Goal: Information Seeking & Learning: Check status

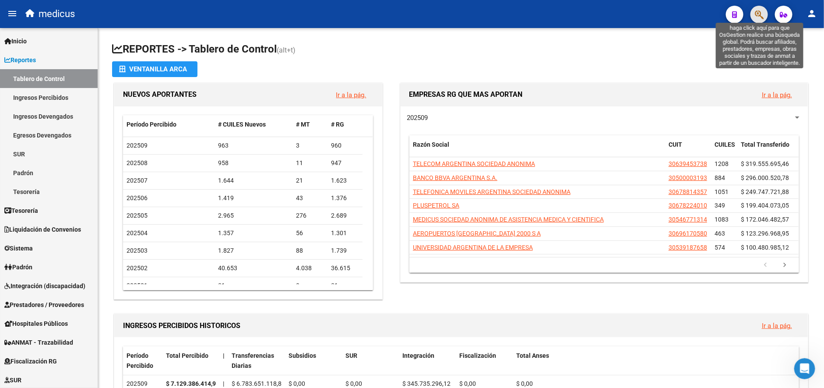
click at [755, 11] on icon "button" at bounding box center [759, 15] width 9 height 10
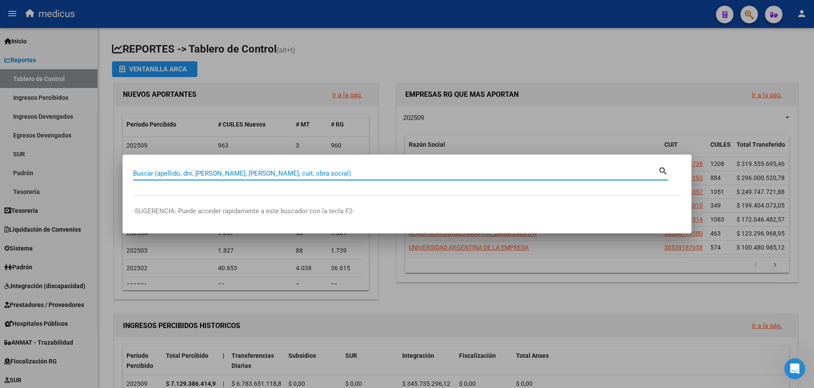
click at [322, 167] on div "Buscar (apellido, dni, [PERSON_NAME], [PERSON_NAME], cuit, obra social)" at bounding box center [395, 173] width 525 height 13
paste input "30544099457"
type input "30544099457"
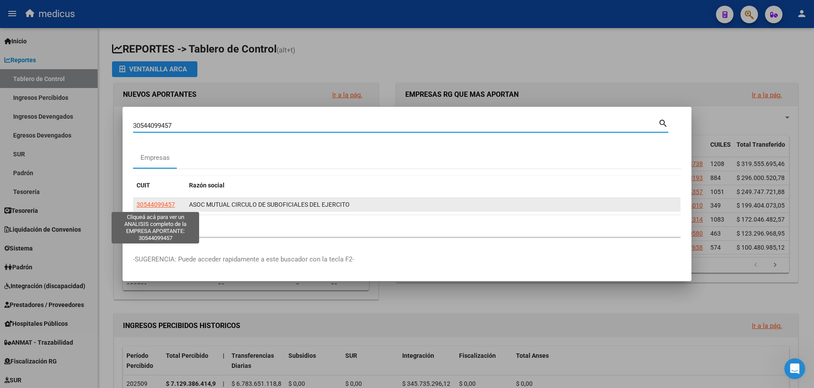
click at [163, 204] on span "30544099457" at bounding box center [156, 204] width 39 height 7
type textarea "30544099457"
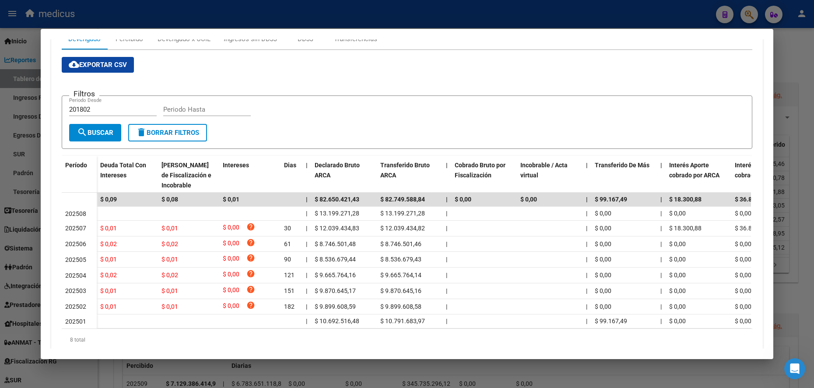
scroll to position [169, 0]
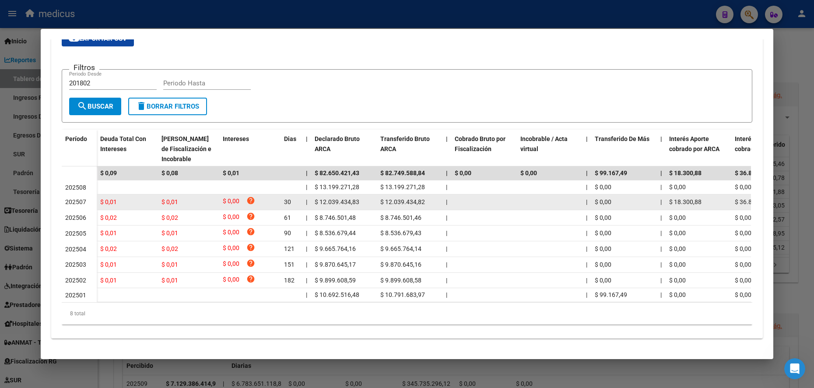
drag, startPoint x: 374, startPoint y: 178, endPoint x: 442, endPoint y: 188, distance: 68.2
click at [419, 180] on datatable-body-cell "$ 13.199.271,28" at bounding box center [410, 187] width 66 height 14
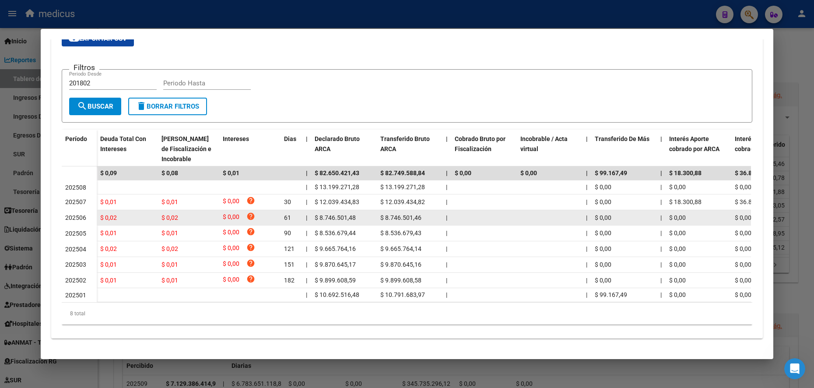
copy span "$ 13.199.271,28"
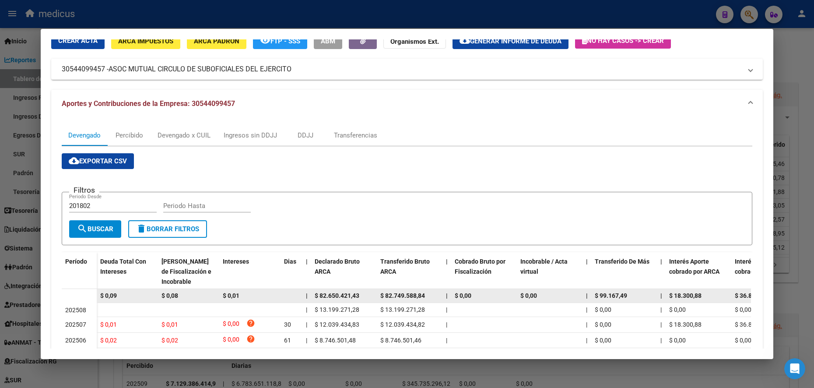
scroll to position [0, 0]
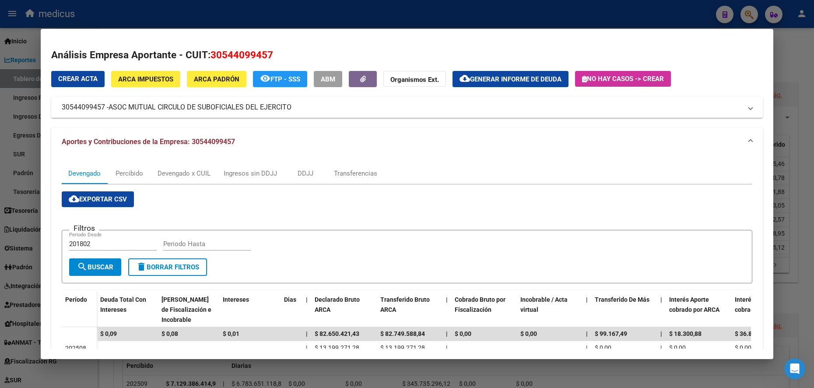
click at [21, 148] on div at bounding box center [407, 194] width 814 height 388
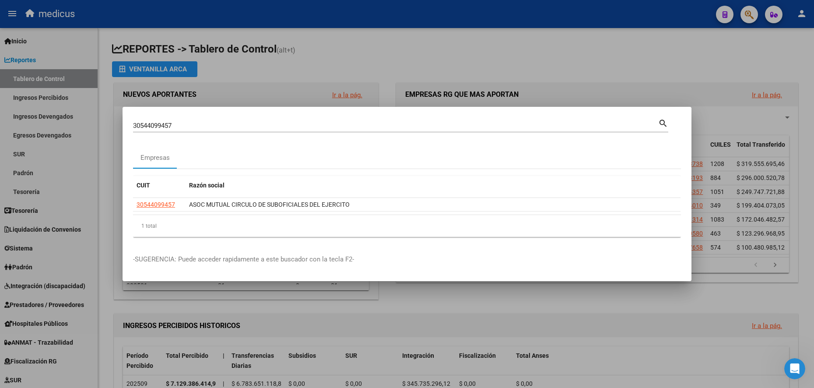
click at [192, 127] on input "30544099457" at bounding box center [395, 126] width 525 height 8
drag, startPoint x: 126, startPoint y: 125, endPoint x: 106, endPoint y: 125, distance: 19.7
click at [106, 125] on div "30544099457 Buscar (apellido, dni, cuil, nro traspaso, cuit, obra social) searc…" at bounding box center [407, 194] width 814 height 388
paste input "604518519"
type input "30604518519"
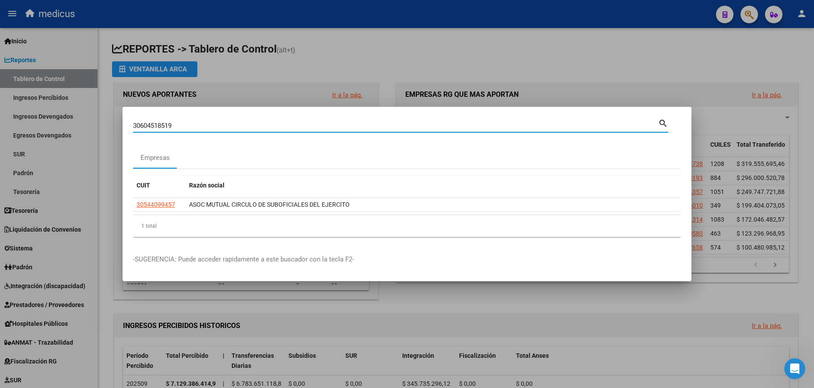
click at [665, 125] on mat-icon "search" at bounding box center [664, 122] width 10 height 11
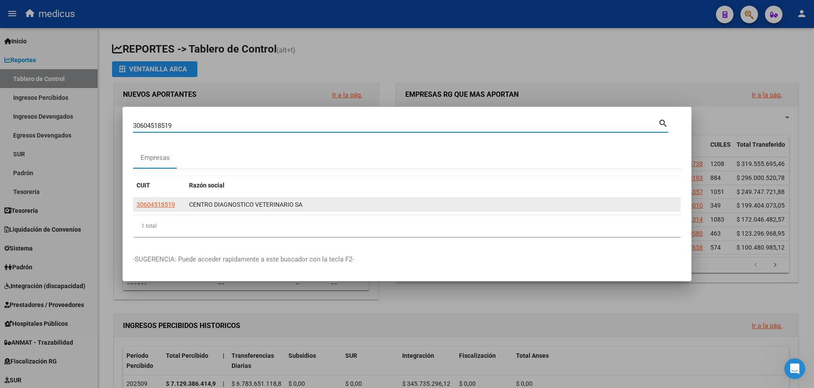
click at [153, 205] on span "30604518519" at bounding box center [156, 204] width 39 height 7
type textarea "30604518519"
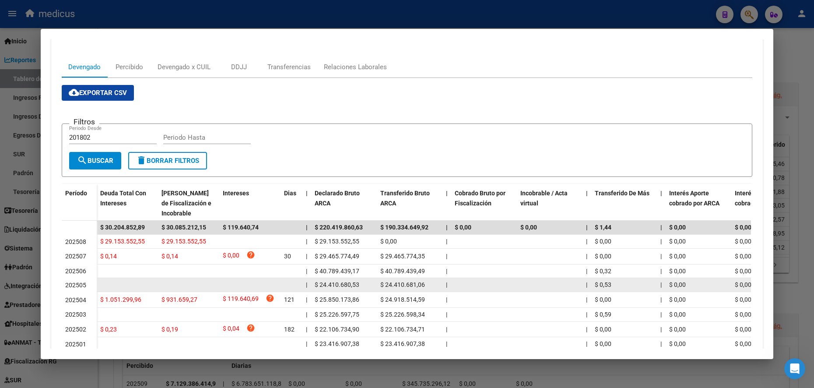
scroll to position [131, 0]
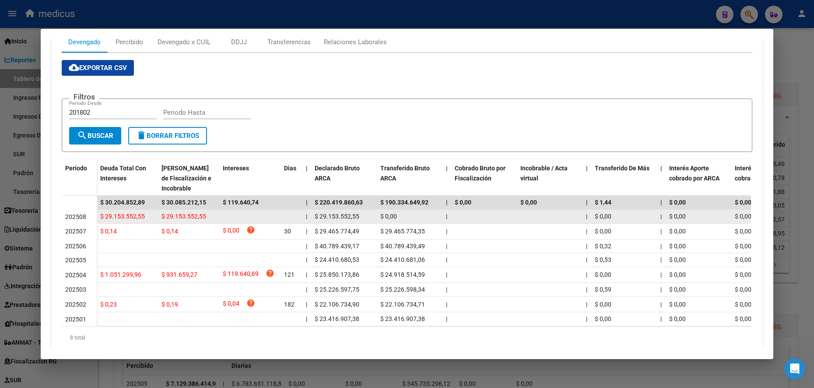
click at [401, 215] on div "$ 0,00" at bounding box center [410, 216] width 59 height 10
drag, startPoint x: 401, startPoint y: 215, endPoint x: 374, endPoint y: 217, distance: 27.2
click at [377, 217] on datatable-body-cell "$ 0,00" at bounding box center [410, 217] width 66 height 14
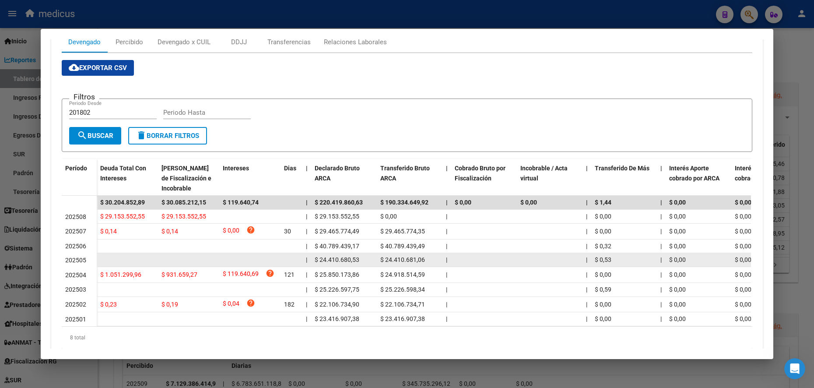
copy span "$ 0,00"
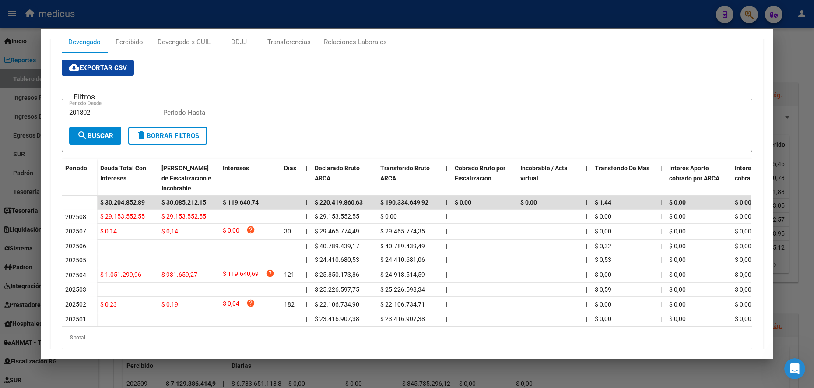
scroll to position [0, 0]
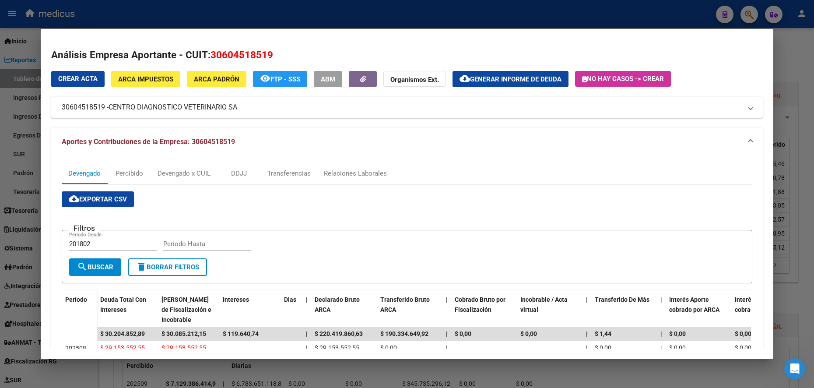
click at [25, 113] on div at bounding box center [407, 194] width 814 height 388
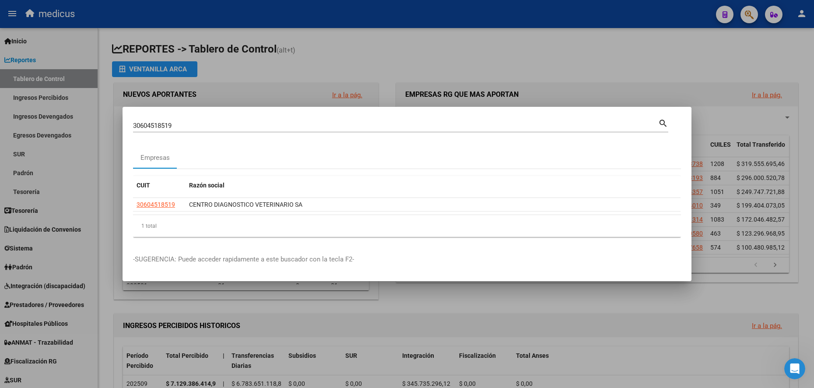
click at [183, 119] on div "30604518519 Buscar (apellido, dni, cuil, [PERSON_NAME], cuit, obra social)" at bounding box center [395, 125] width 525 height 13
drag, startPoint x: 192, startPoint y: 120, endPoint x: 163, endPoint y: 137, distance: 33.7
click at [110, 126] on div "30604518519 Buscar (apellido, dni, cuil, [PERSON_NAME], cuit, obra social) sear…" at bounding box center [407, 194] width 814 height 388
click at [175, 130] on div "30604518519 Buscar (apellido, dni, cuil, [PERSON_NAME], cuit, obra social)" at bounding box center [395, 125] width 525 height 13
click at [182, 124] on input "30604518519" at bounding box center [395, 126] width 525 height 8
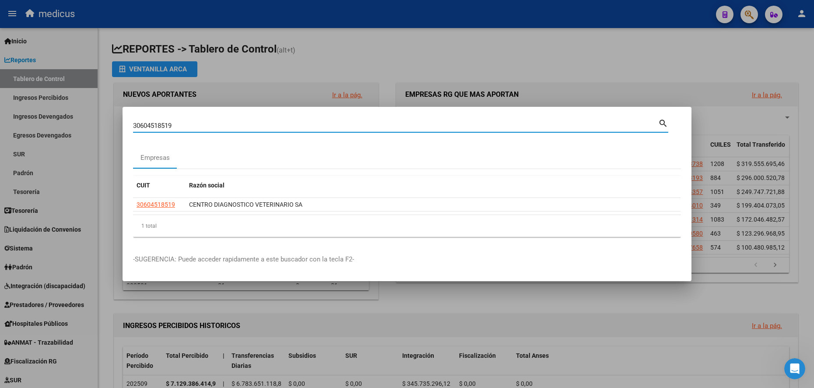
drag, startPoint x: 184, startPoint y: 124, endPoint x: 127, endPoint y: 124, distance: 57.8
click at [127, 124] on mat-dialog-content "30604518519 Buscar (apellido, dni, cuil, nro traspaso, cuit, obra social) searc…" at bounding box center [407, 180] width 569 height 127
paste input "57864427"
type input "30657864427"
click at [665, 121] on mat-icon "search" at bounding box center [664, 122] width 10 height 11
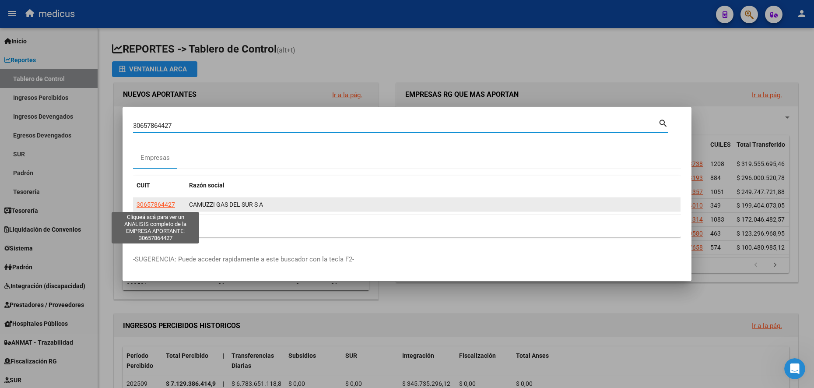
click at [154, 206] on span "30657864427" at bounding box center [156, 204] width 39 height 7
type textarea "30657864427"
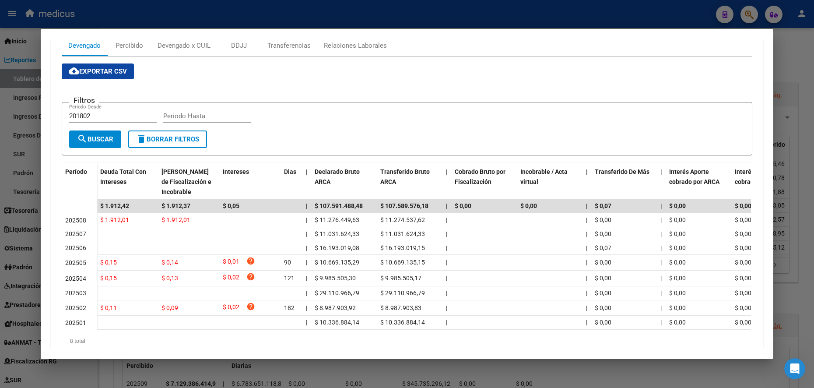
scroll to position [131, 0]
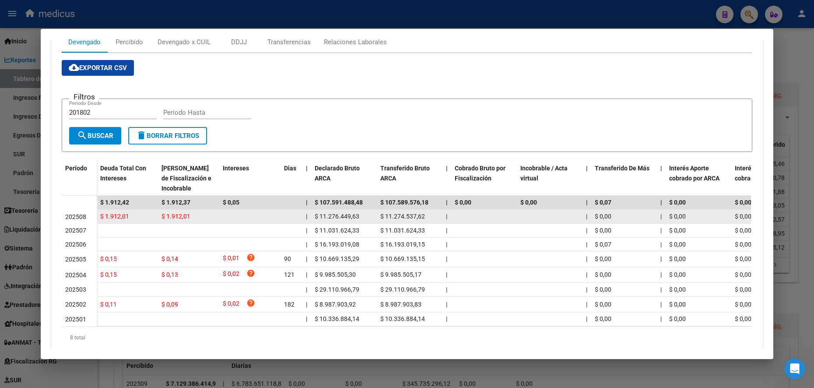
drag, startPoint x: 372, startPoint y: 217, endPoint x: 419, endPoint y: 219, distance: 46.9
click at [419, 219] on datatable-body-cell "$ 11.274.537,62" at bounding box center [410, 217] width 66 height 14
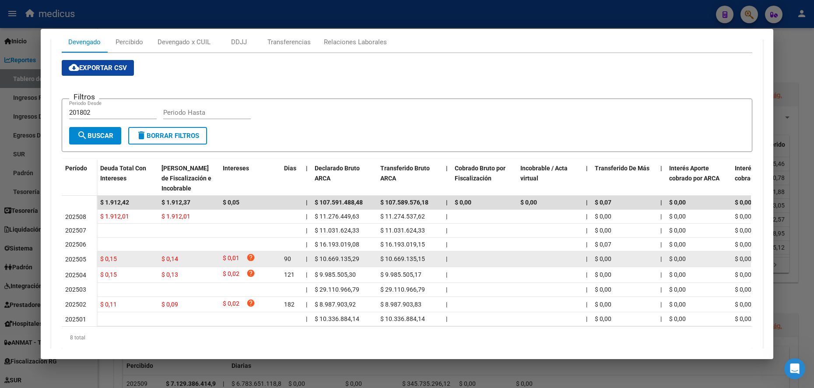
copy span "$ 11.274.537,62"
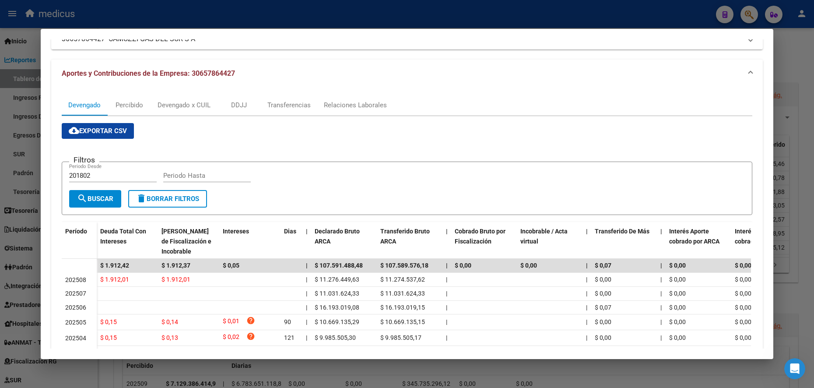
scroll to position [0, 0]
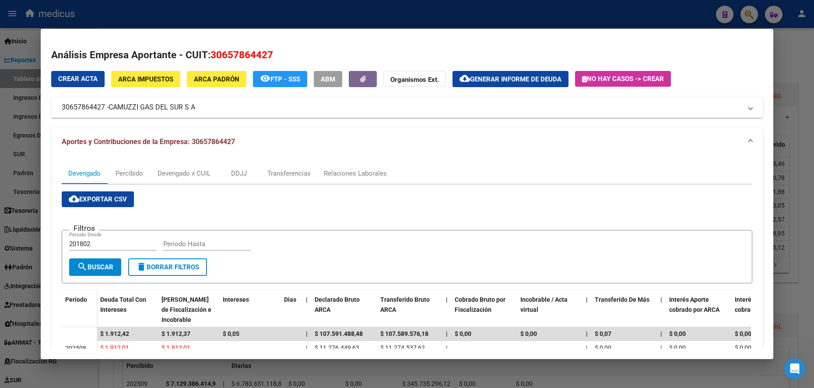
click at [27, 115] on div at bounding box center [407, 194] width 814 height 388
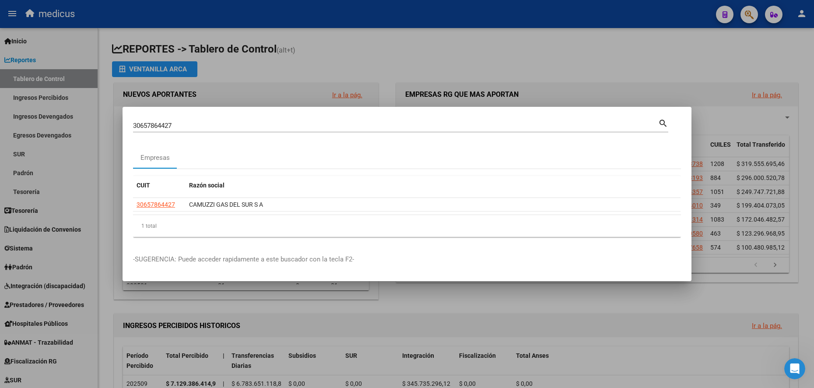
click at [181, 126] on input "30657864427" at bounding box center [395, 126] width 525 height 8
drag, startPoint x: 186, startPoint y: 126, endPoint x: 171, endPoint y: 145, distance: 24.0
click at [91, 126] on div "30657864427 Buscar (apellido, dni, cuil, nro traspaso, cuit, obra social) searc…" at bounding box center [407, 194] width 814 height 388
paste input "3716330759"
type input "33716330759"
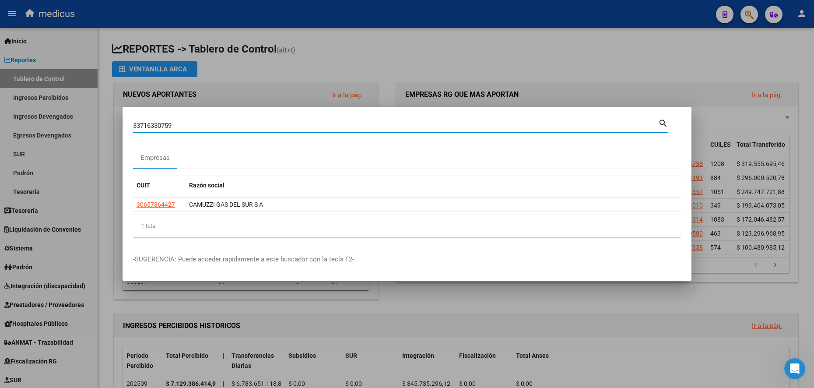
click at [663, 123] on mat-icon "search" at bounding box center [664, 122] width 10 height 11
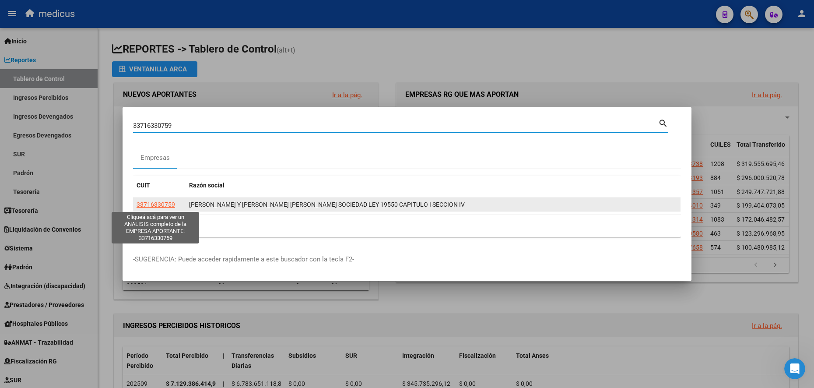
click at [157, 205] on span "33716330759" at bounding box center [156, 204] width 39 height 7
type textarea "33716330759"
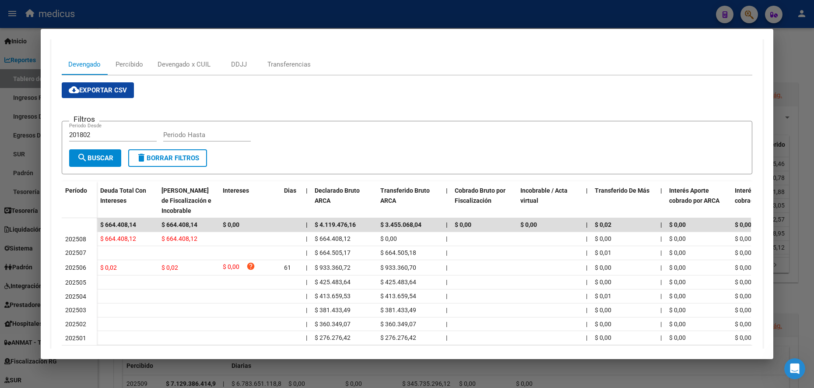
scroll to position [131, 0]
